Goal: Information Seeking & Learning: Understand process/instructions

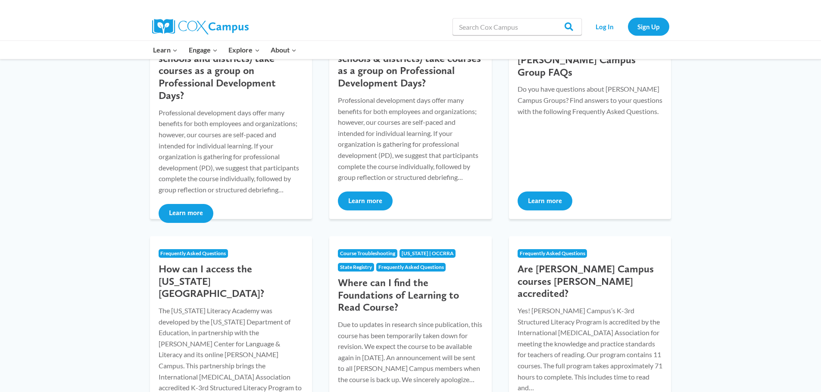
scroll to position [345, 0]
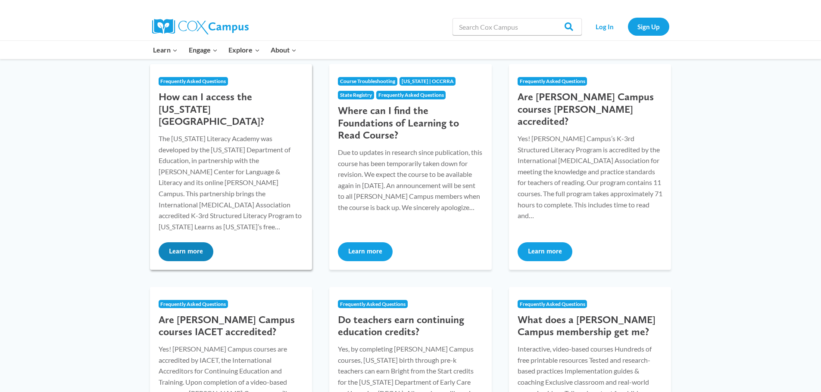
click at [198, 253] on button "Learn more" at bounding box center [186, 252] width 55 height 19
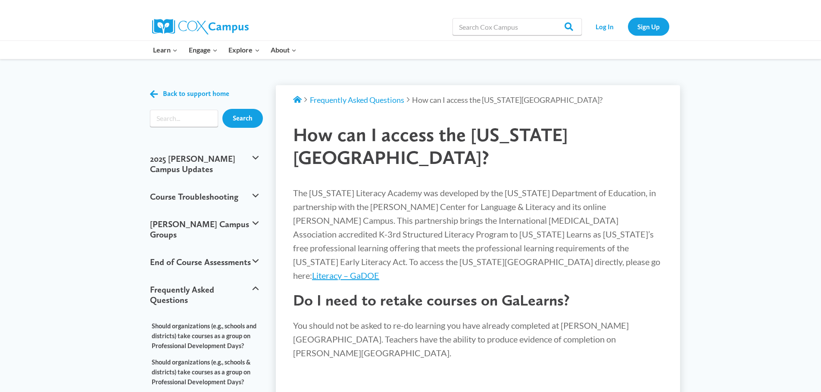
scroll to position [86, 0]
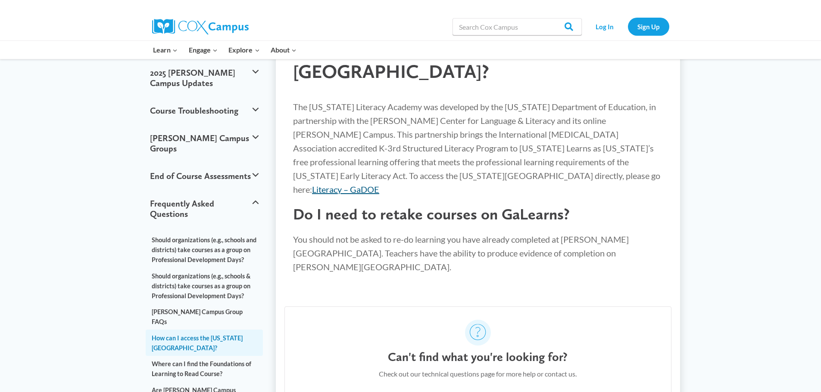
click at [379, 184] on link "Literacy – GaDOE" at bounding box center [345, 189] width 67 height 10
